Goal: Find specific page/section: Find specific page/section

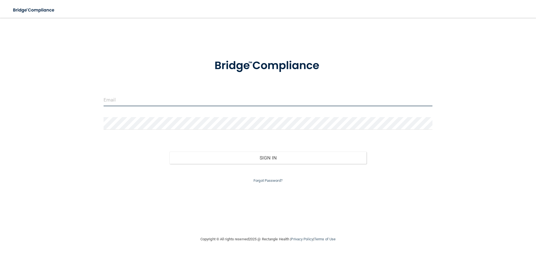
type input "[EMAIL_ADDRESS][DOMAIN_NAME]"
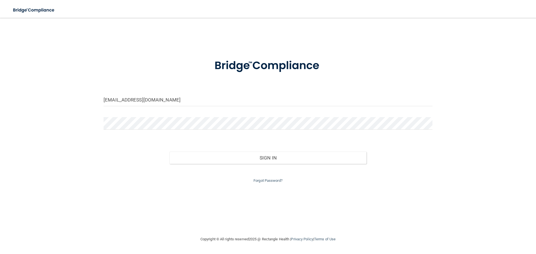
click at [187, 168] on div "Forgot Password?" at bounding box center [267, 174] width 337 height 20
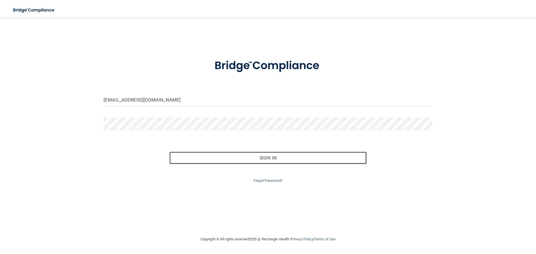
drag, startPoint x: 186, startPoint y: 161, endPoint x: 155, endPoint y: 154, distance: 31.5
click at [186, 162] on button "Sign In" at bounding box center [268, 158] width 197 height 12
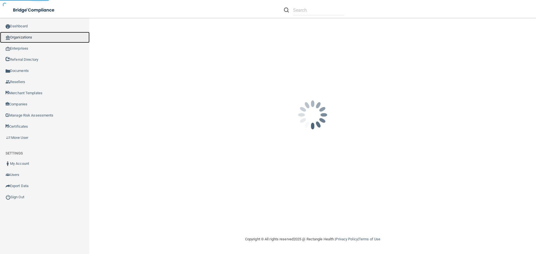
click at [54, 36] on link "Organizations" at bounding box center [45, 37] width 90 height 11
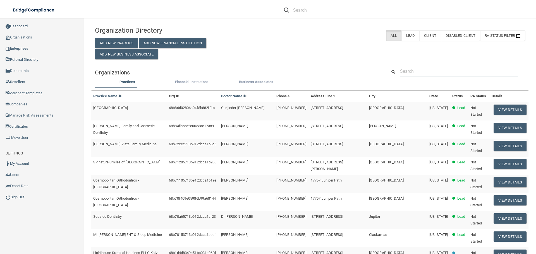
click at [418, 67] on input "text" at bounding box center [459, 71] width 118 height 10
click at [417, 74] on input "text" at bounding box center [459, 71] width 118 height 10
paste input "[PERSON_NAME] Orthodontics"
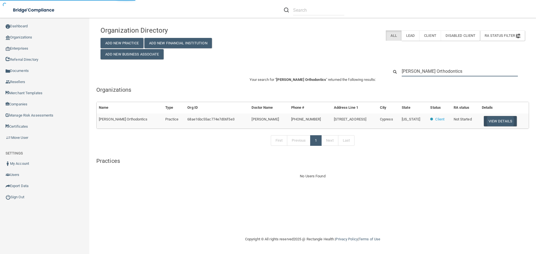
type input "[PERSON_NAME] Orthodontics"
click at [484, 120] on button "View Details" at bounding box center [500, 121] width 33 height 10
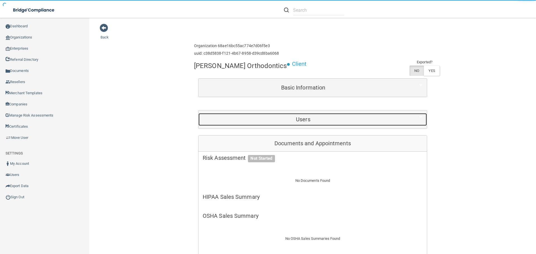
click at [311, 121] on h5 "Users" at bounding box center [303, 119] width 201 height 6
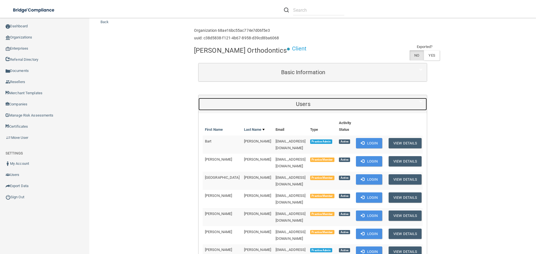
scroll to position [28, 0]
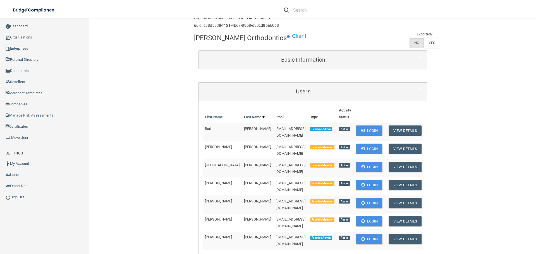
click at [276, 218] on span "[EMAIL_ADDRESS][DOMAIN_NAME]" at bounding box center [291, 223] width 30 height 11
copy td "[EMAIL_ADDRESS][DOMAIN_NAME]"
